Goal: Transaction & Acquisition: Purchase product/service

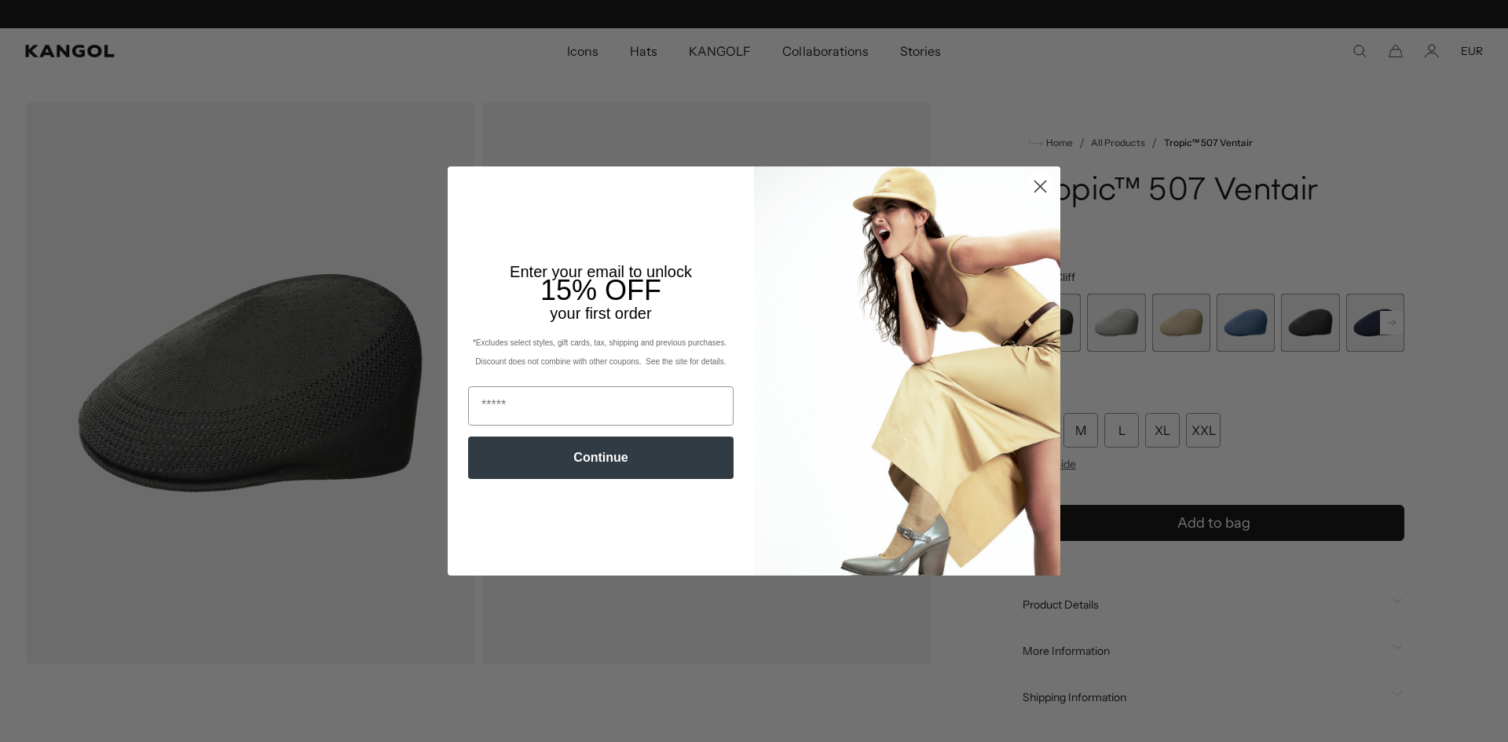
scroll to position [0, 324]
click at [1056, 181] on div "Close dialog Enter your email to unlock 15% OFF your first order *Excludes sele…" at bounding box center [754, 371] width 644 height 409
click at [1033, 187] on circle "Close dialog" at bounding box center [1041, 187] width 26 height 26
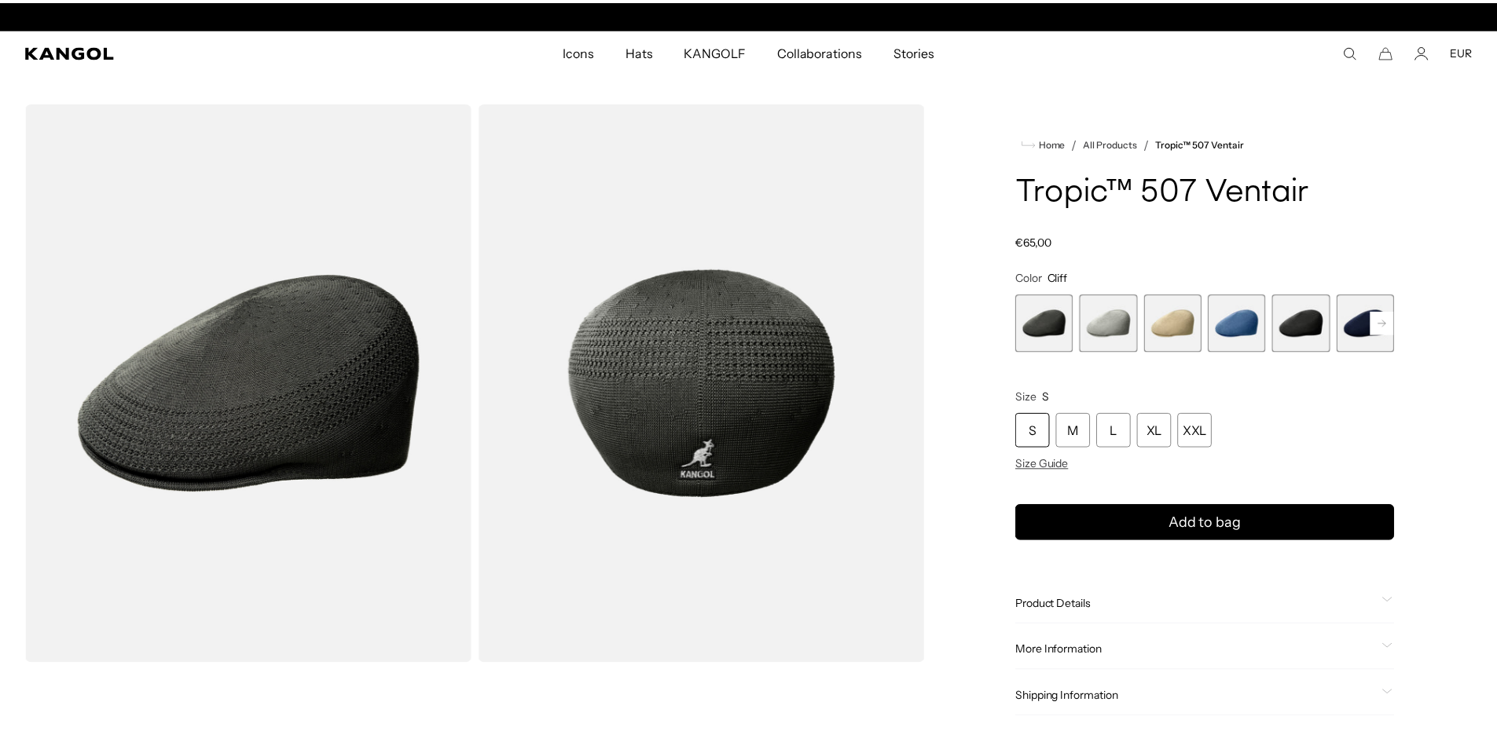
scroll to position [0, 0]
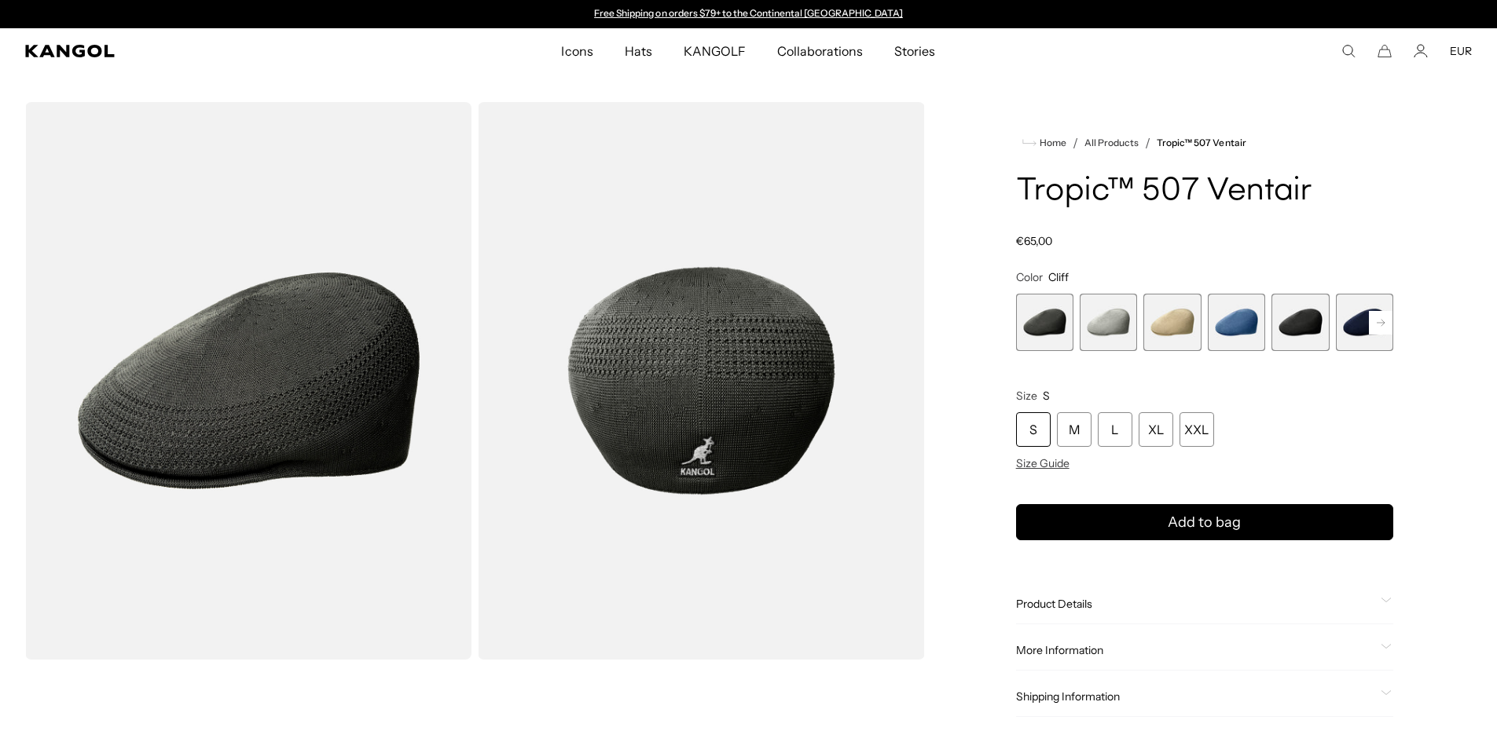
click at [1035, 431] on div "S" at bounding box center [1033, 429] width 35 height 35
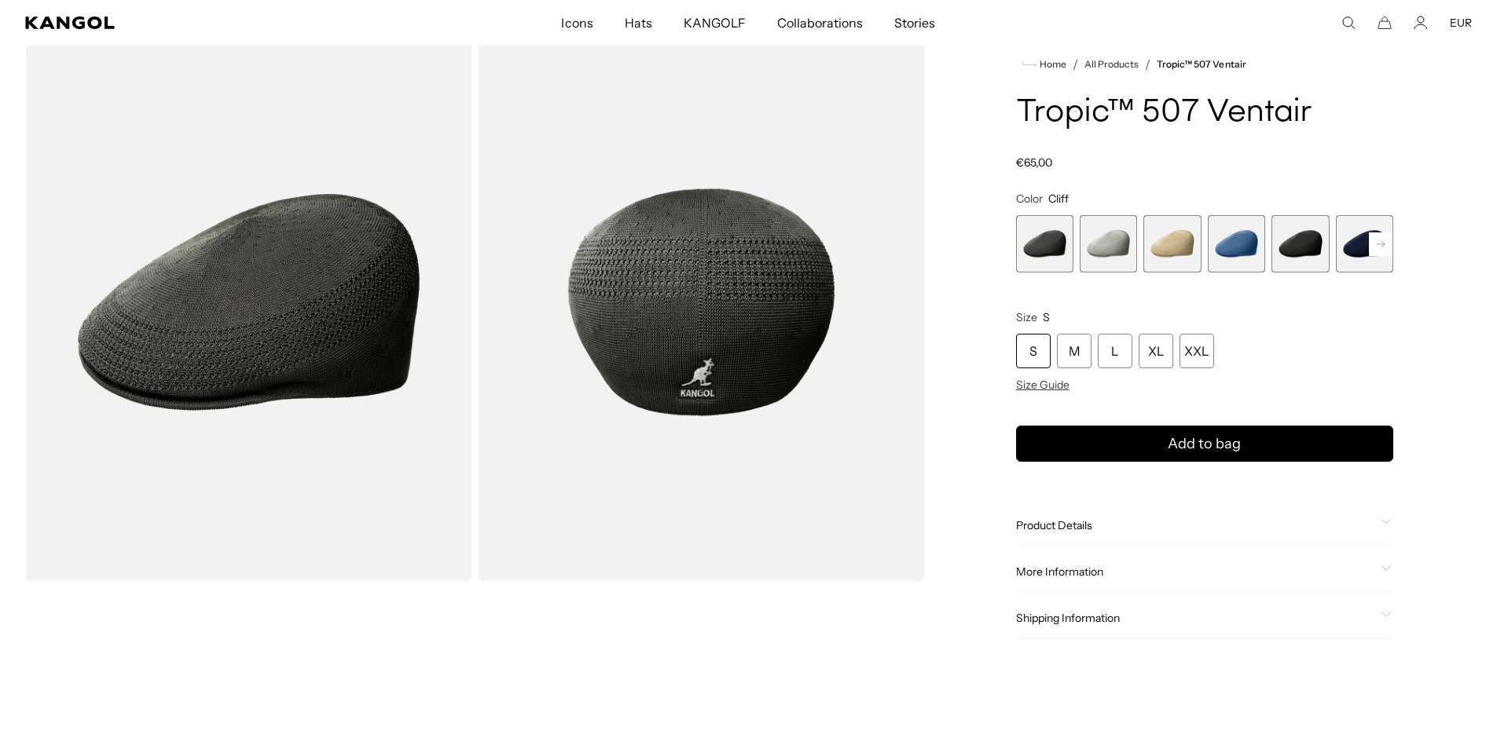
scroll to position [0, 324]
click at [1045, 250] on span "1 of 9" at bounding box center [1044, 243] width 57 height 57
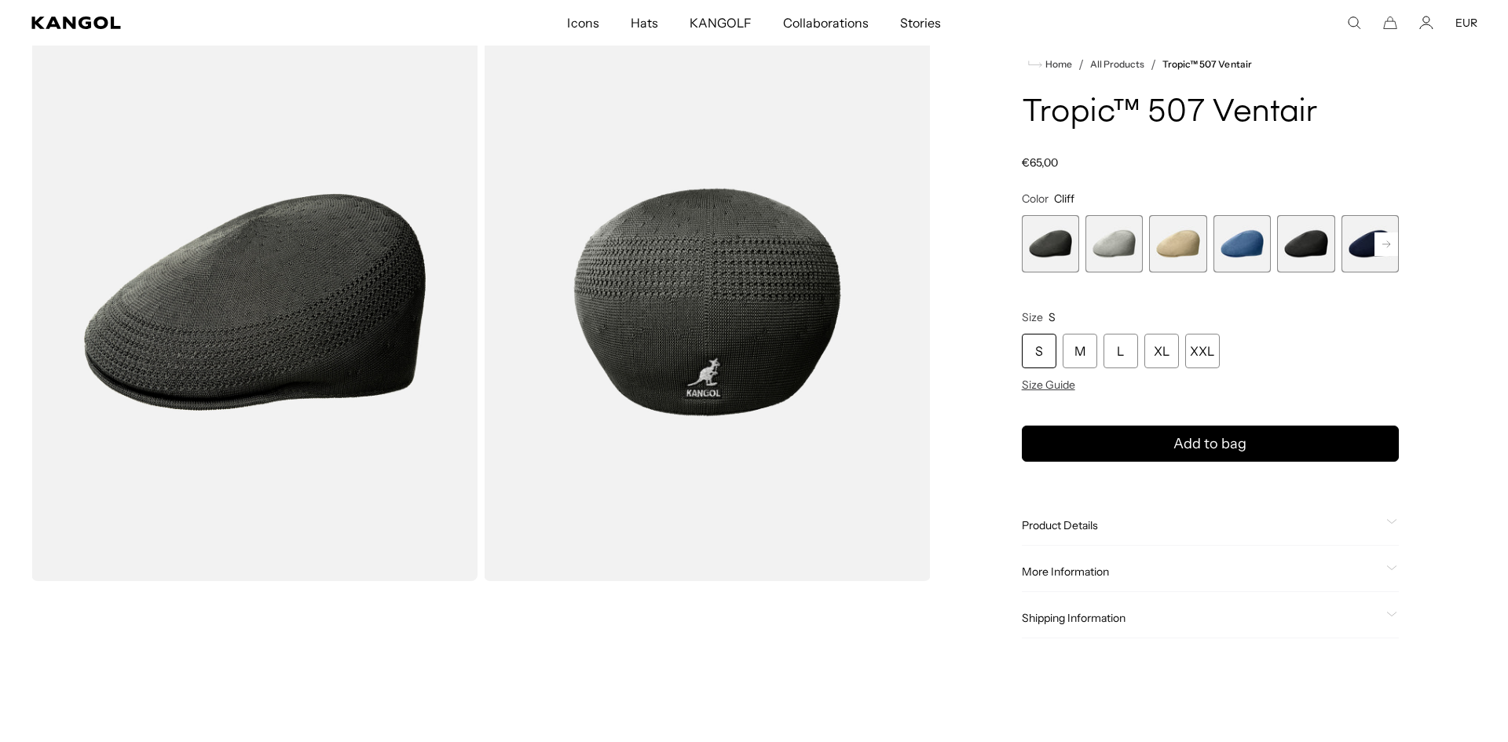
scroll to position [0, 0]
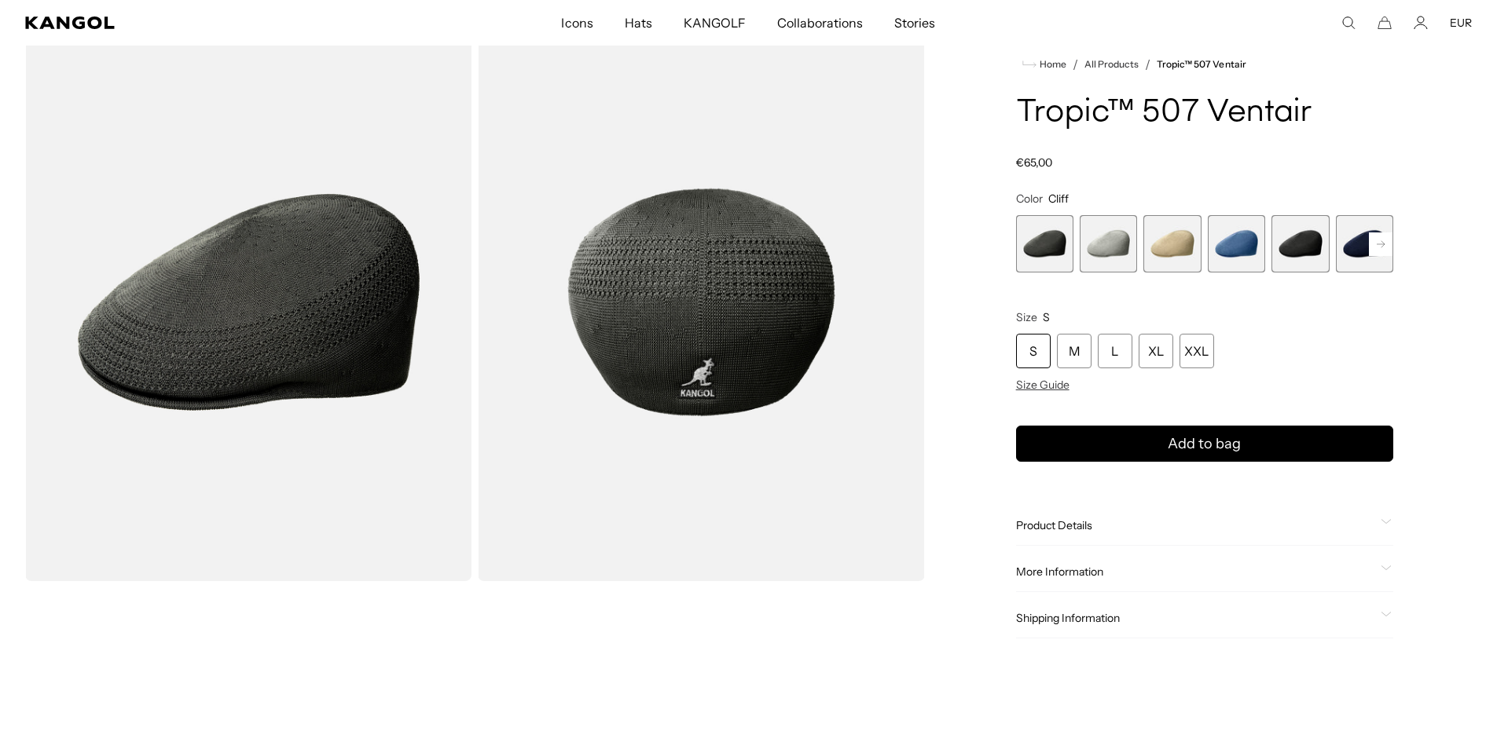
click at [1038, 343] on div "S" at bounding box center [1033, 351] width 35 height 35
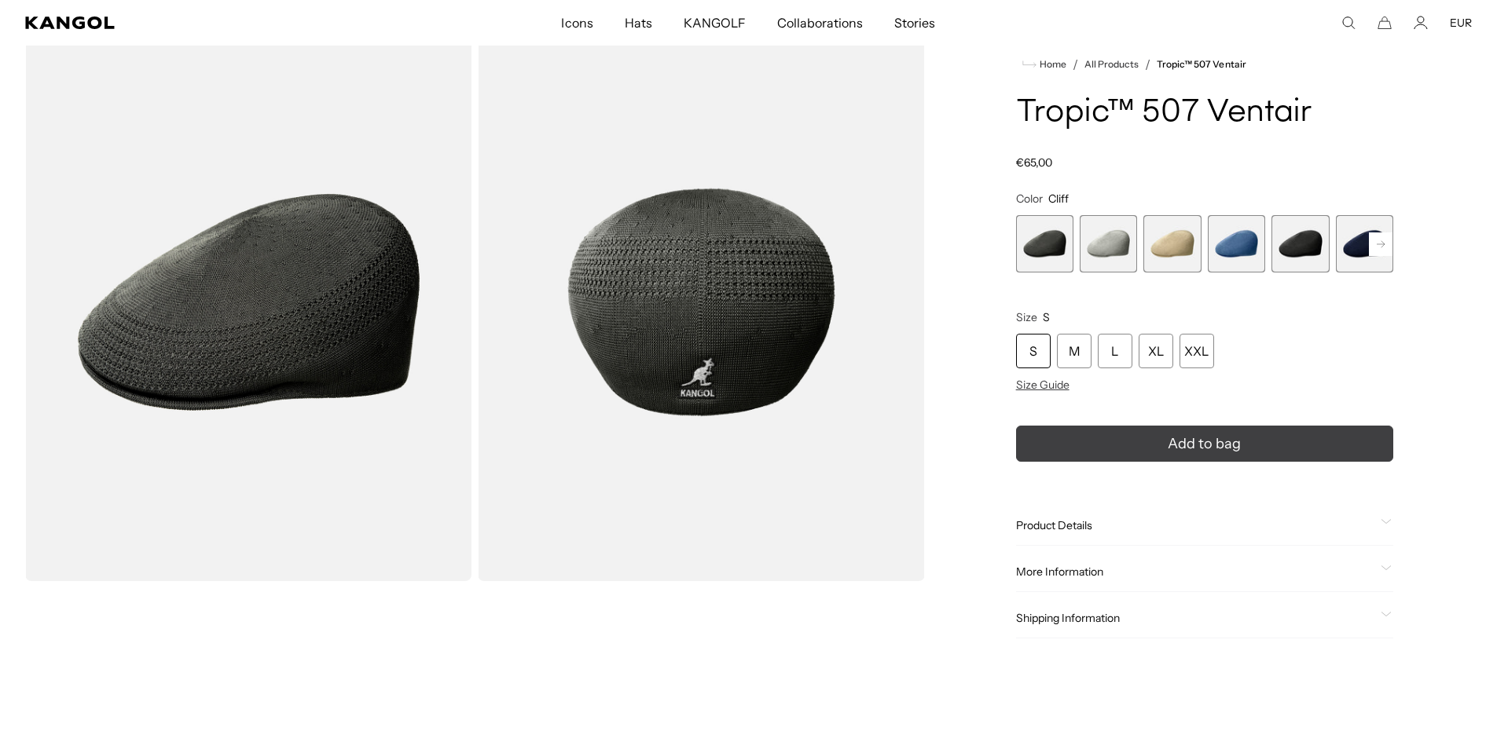
click at [1224, 455] on button "Add to bag" at bounding box center [1204, 444] width 377 height 36
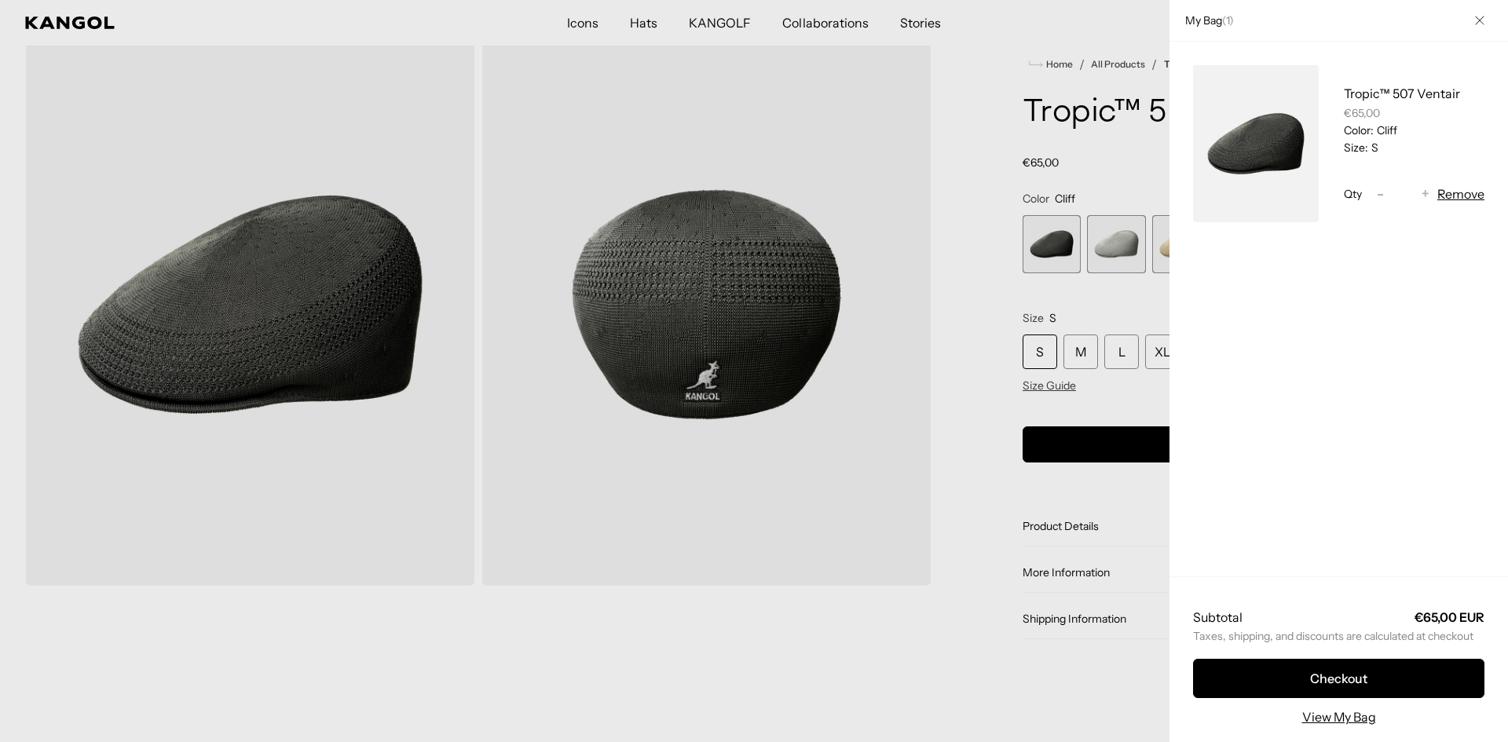
click at [1490, 24] on button "Close" at bounding box center [1480, 20] width 41 height 41
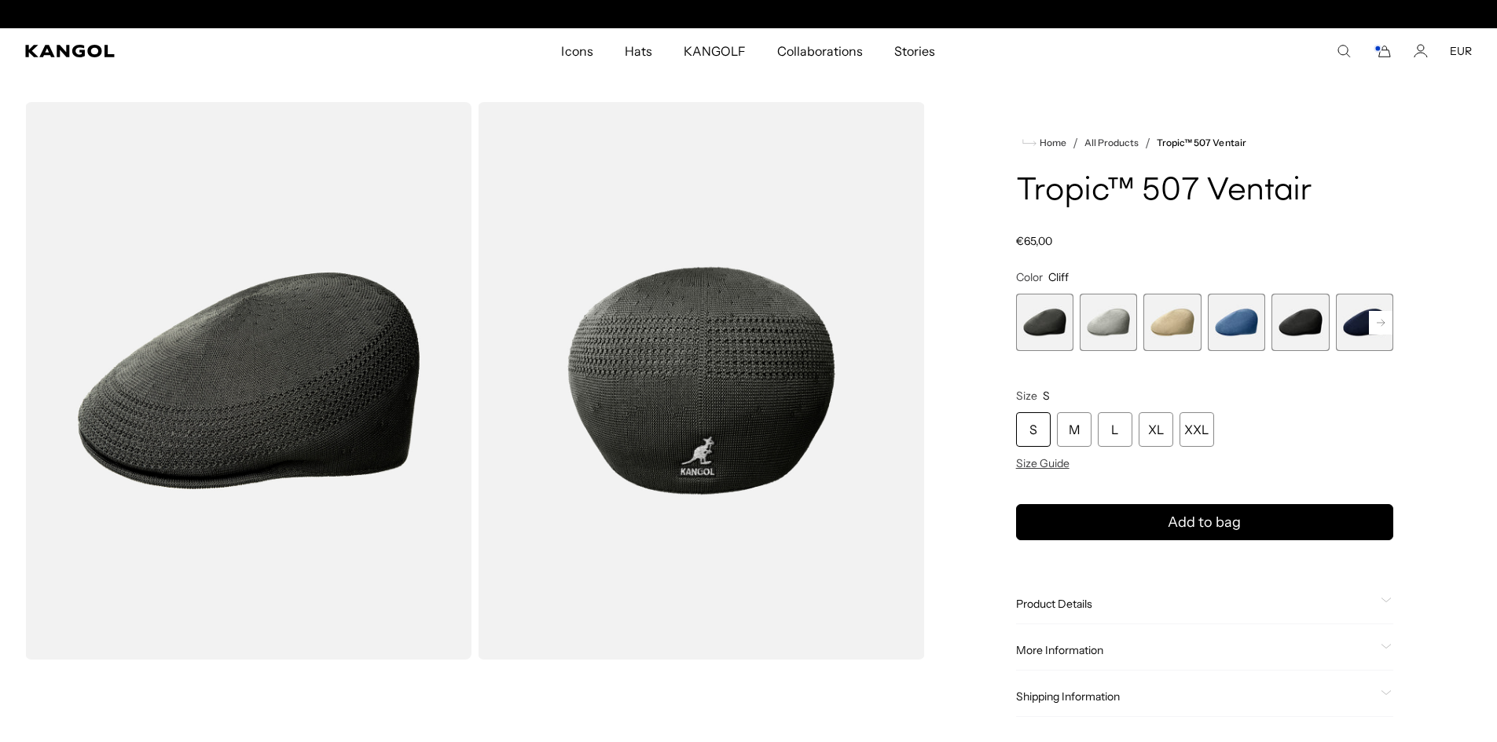
scroll to position [0, 324]
